Goal: Transaction & Acquisition: Purchase product/service

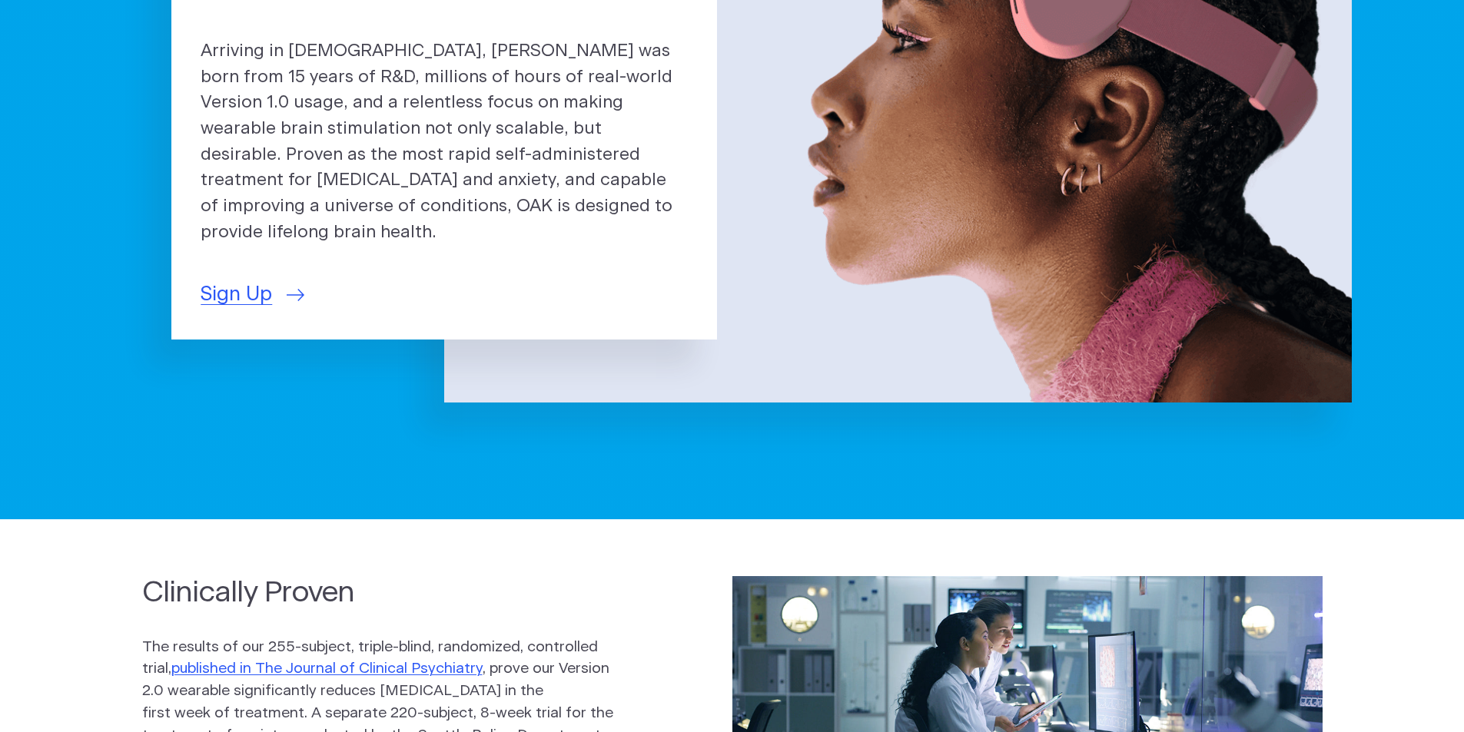
scroll to position [77, 0]
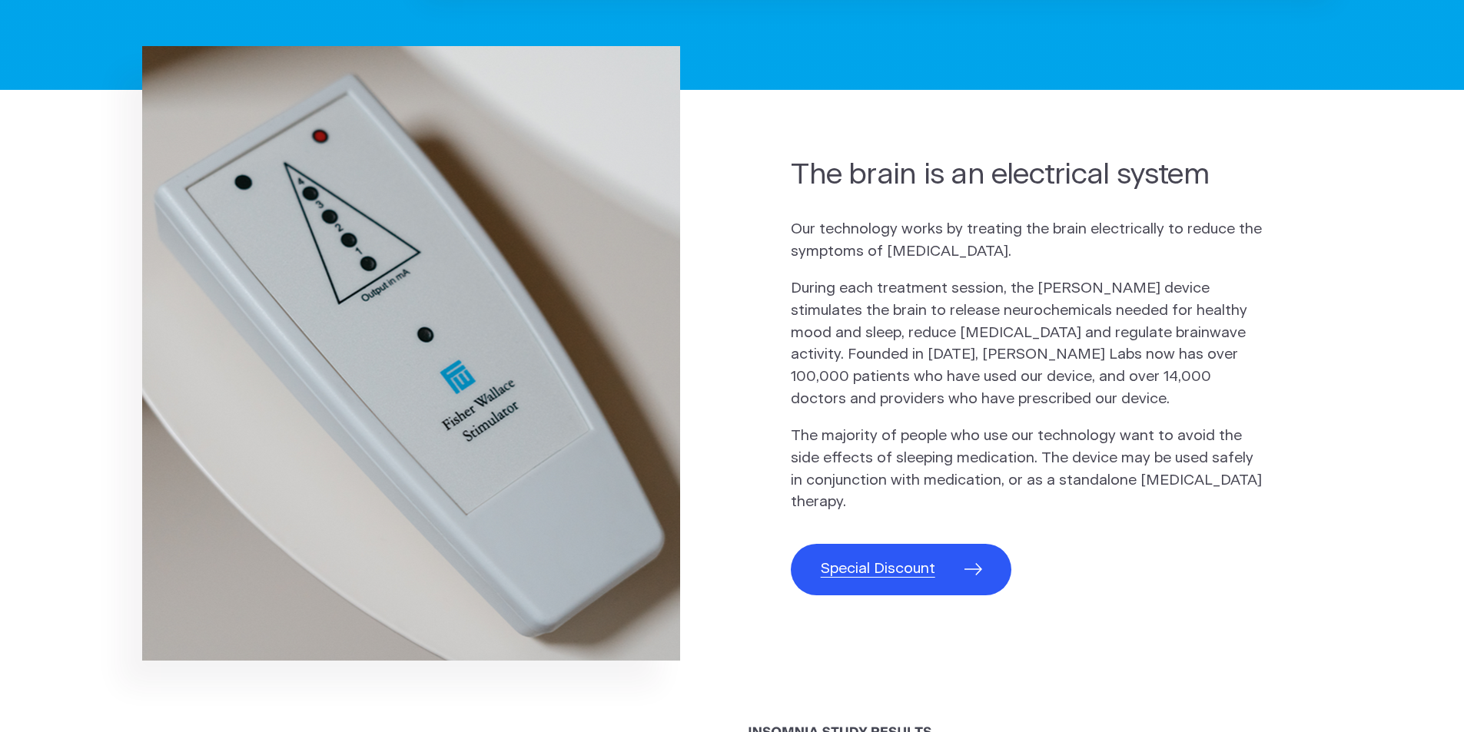
scroll to position [692, 0]
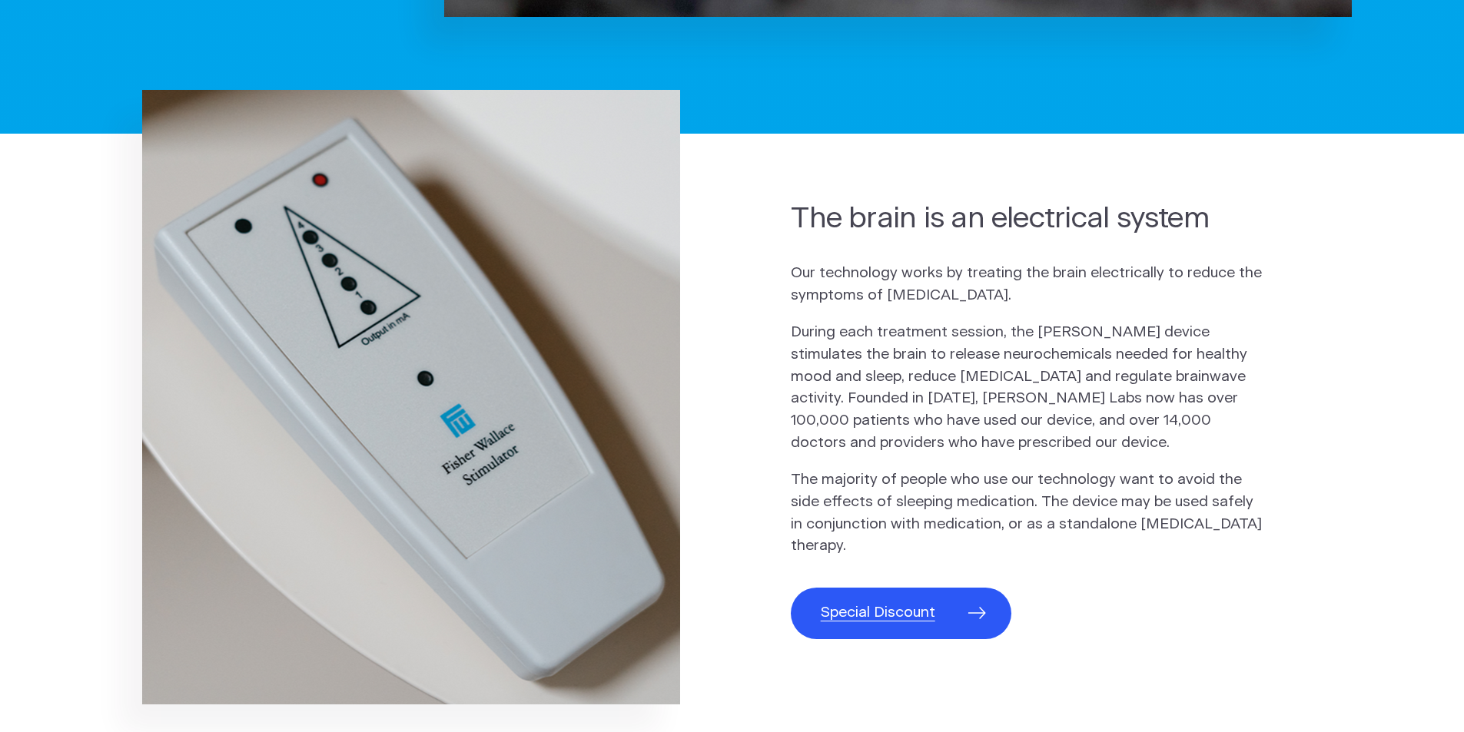
click at [851, 609] on span "Special Discount" at bounding box center [878, 613] width 115 height 22
